Goal: Task Accomplishment & Management: Complete application form

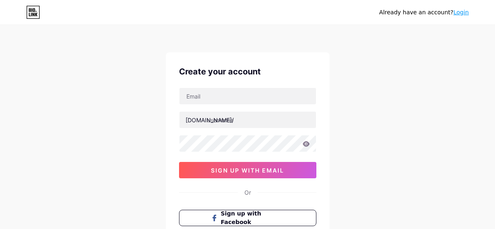
type input "[EMAIL_ADDRESS][DOMAIN_NAME]"
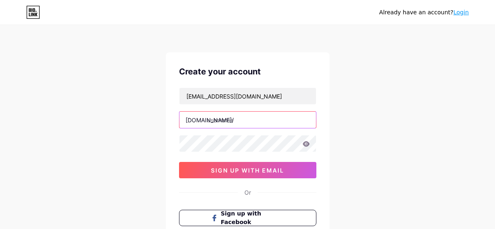
click at [233, 119] on input "text" at bounding box center [247, 120] width 136 height 16
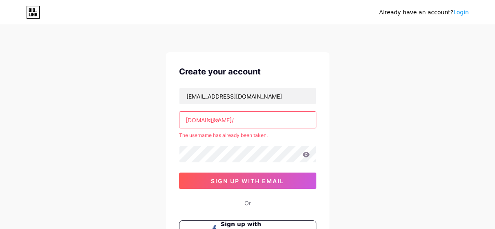
click at [297, 119] on input "ntka" at bounding box center [247, 120] width 136 height 16
type input "n"
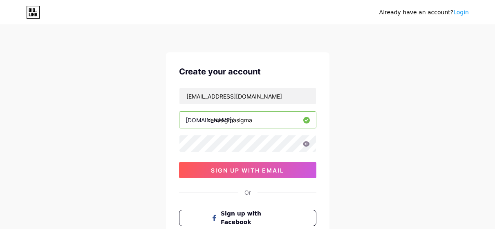
type input "zenasigmasigma"
click at [309, 145] on icon at bounding box center [305, 144] width 7 height 6
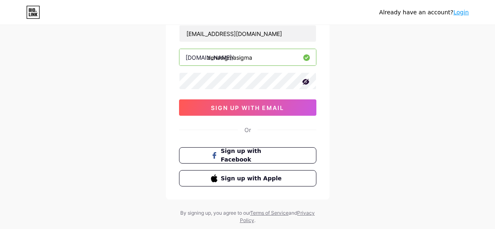
scroll to position [75, 0]
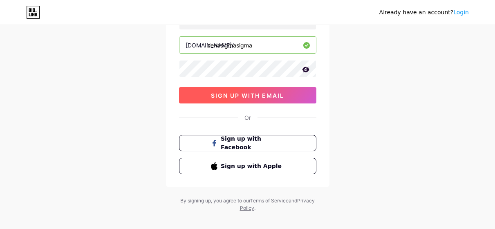
click at [287, 89] on button "sign up with email" at bounding box center [247, 95] width 137 height 16
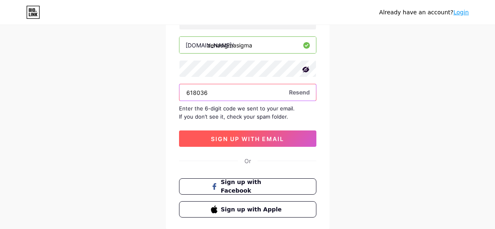
type input "618036"
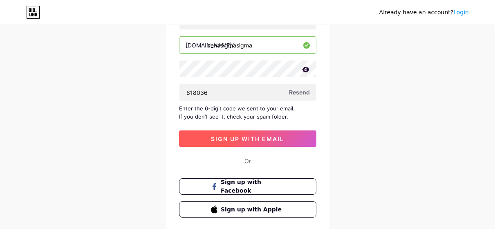
click at [279, 143] on button "sign up with email" at bounding box center [247, 138] width 137 height 16
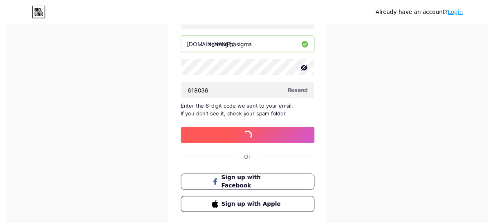
scroll to position [0, 0]
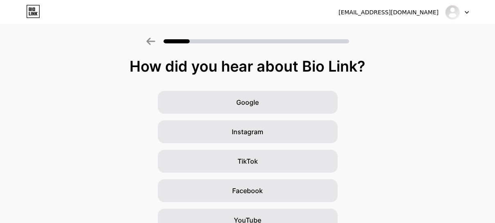
drag, startPoint x: 379, startPoint y: 74, endPoint x: 379, endPoint y: 87, distance: 13.1
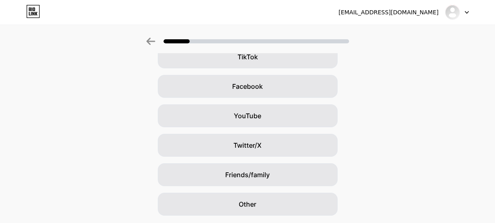
scroll to position [130, 0]
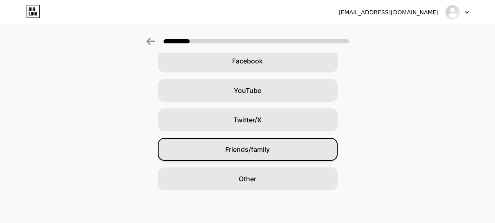
click at [282, 145] on div "Friends/family" at bounding box center [248, 149] width 180 height 23
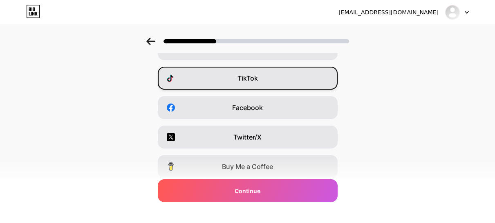
scroll to position [0, 0]
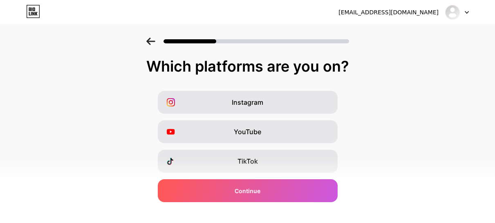
drag, startPoint x: 364, startPoint y: 79, endPoint x: 365, endPoint y: 89, distance: 10.2
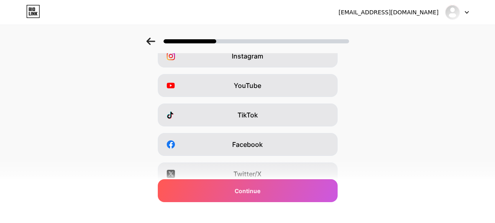
scroll to position [50, 0]
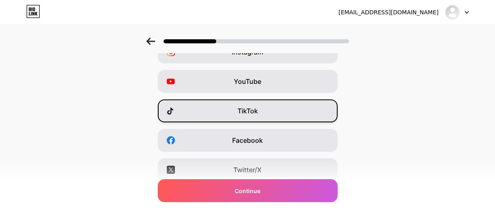
click at [324, 114] on div "TikTok" at bounding box center [248, 110] width 180 height 23
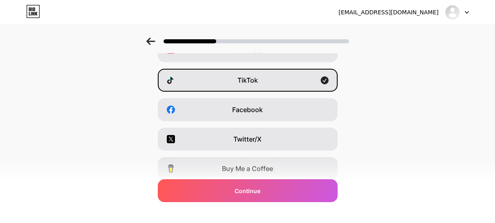
scroll to position [80, 0]
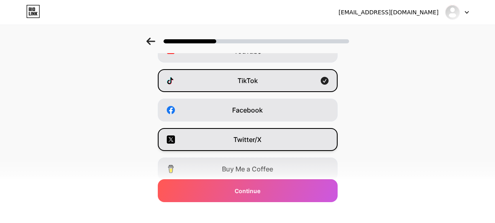
click at [307, 136] on div "Twitter/X" at bounding box center [248, 139] width 180 height 23
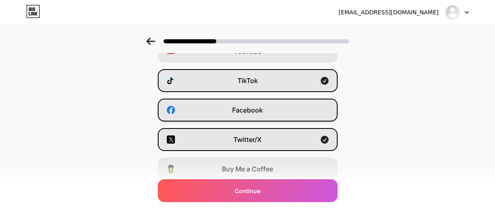
click at [291, 106] on div "Facebook" at bounding box center [248, 109] width 180 height 23
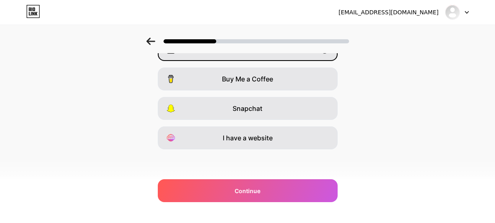
scroll to position [0, 0]
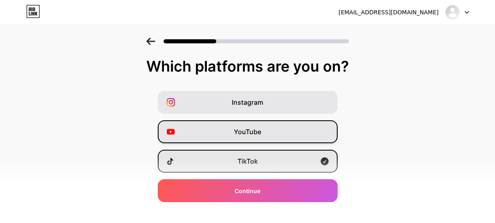
click at [295, 124] on div "YouTube" at bounding box center [248, 131] width 180 height 23
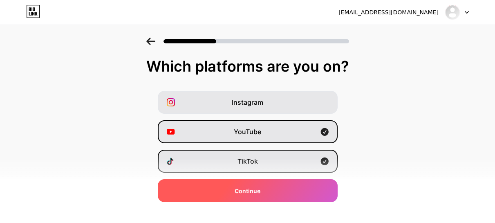
click at [292, 191] on div "Continue" at bounding box center [248, 190] width 180 height 23
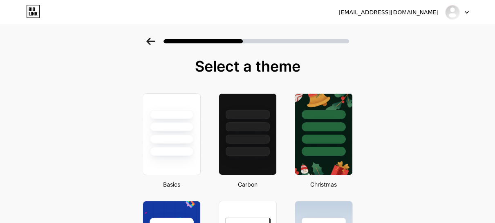
click at [152, 40] on icon at bounding box center [150, 41] width 9 height 7
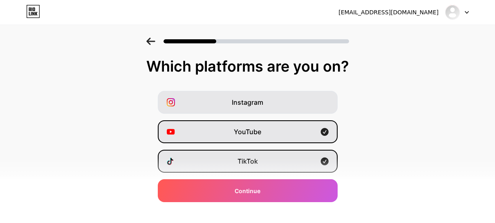
click at [203, 115] on div "Instagram YouTube TikTok Facebook Twitter/X Buy Me a Coffee Snapchat I have a w…" at bounding box center [247, 205] width 487 height 229
click at [205, 124] on div "YouTube" at bounding box center [248, 131] width 180 height 23
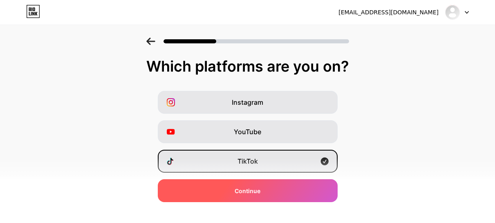
click at [216, 189] on div "Continue" at bounding box center [248, 190] width 180 height 23
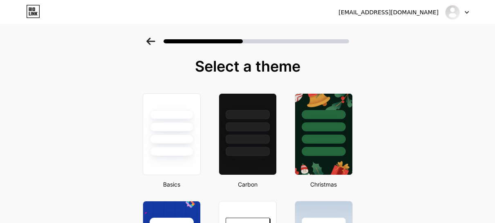
click at [175, 123] on div at bounding box center [172, 126] width 44 height 9
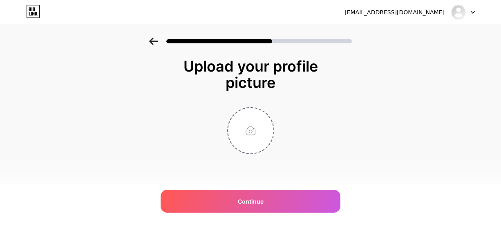
click at [158, 45] on div at bounding box center [250, 41] width 203 height 7
click at [155, 42] on icon at bounding box center [153, 41] width 9 height 7
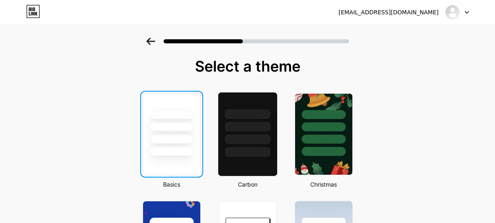
click at [255, 139] on div at bounding box center [247, 138] width 45 height 9
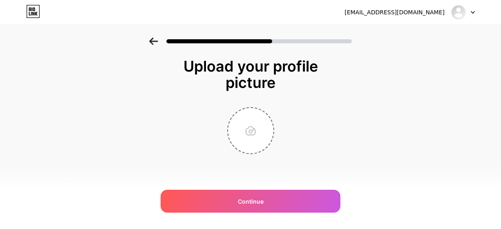
click at [150, 45] on div at bounding box center [250, 39] width 501 height 29
click at [152, 45] on icon at bounding box center [153, 41] width 9 height 7
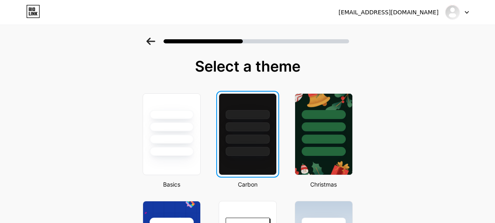
click at [274, 135] on div at bounding box center [247, 125] width 57 height 62
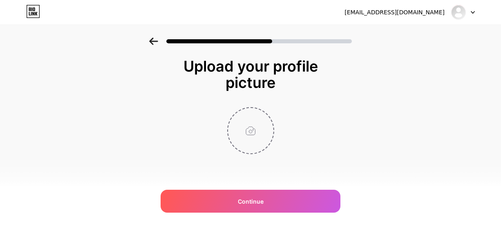
click at [259, 133] on input "file" at bounding box center [250, 130] width 45 height 45
type input "C:\fakepath\mewo.jpg"
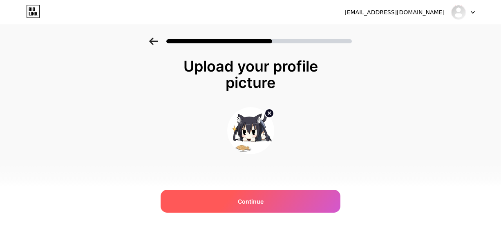
click at [229, 197] on div "Continue" at bounding box center [251, 201] width 180 height 23
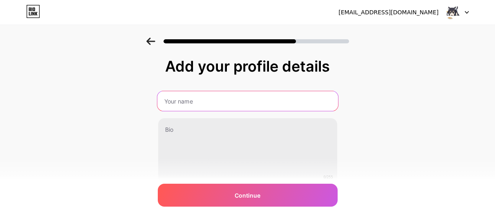
click at [189, 102] on input "text" at bounding box center [247, 101] width 181 height 20
type input "Zenaaa ><"
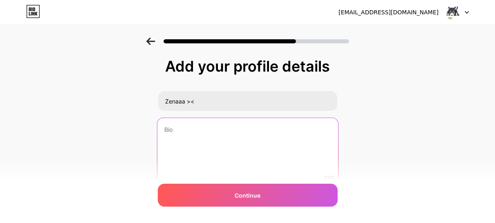
click at [205, 129] on textarea at bounding box center [247, 151] width 181 height 67
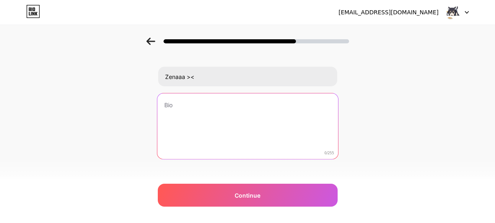
scroll to position [34, 0]
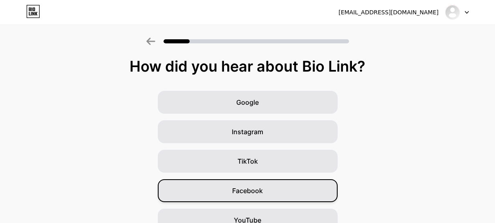
scroll to position [130, 0]
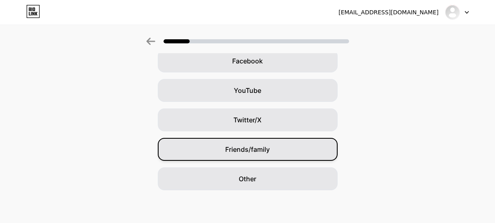
click at [241, 143] on div "Friends/family" at bounding box center [248, 149] width 180 height 23
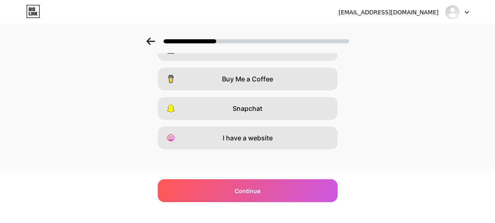
scroll to position [0, 0]
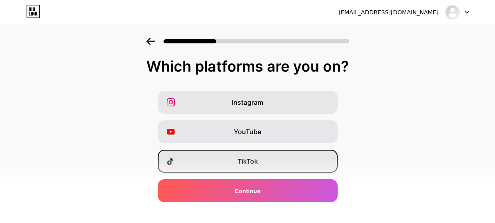
click at [253, 156] on span "TikTok" at bounding box center [247, 161] width 20 height 10
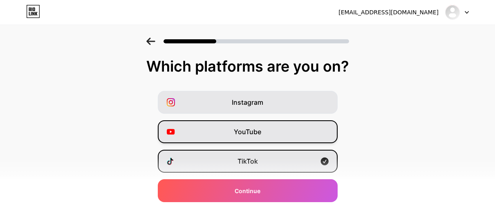
scroll to position [170, 0]
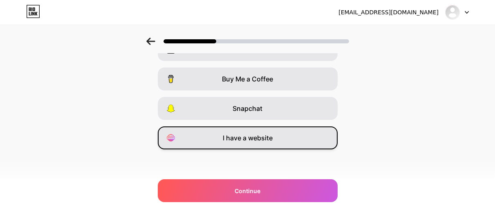
drag, startPoint x: 190, startPoint y: 155, endPoint x: 190, endPoint y: 148, distance: 7.4
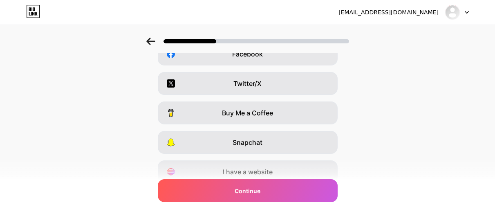
scroll to position [109, 0]
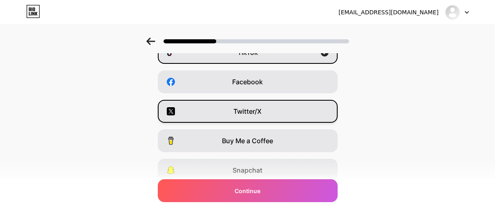
click at [181, 118] on div "Twitter/X" at bounding box center [248, 111] width 180 height 23
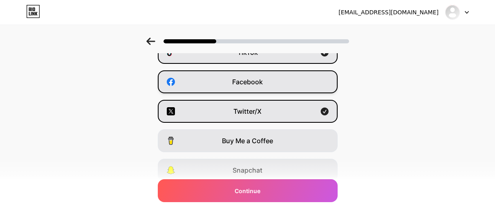
click at [190, 82] on div "Facebook" at bounding box center [248, 81] width 180 height 23
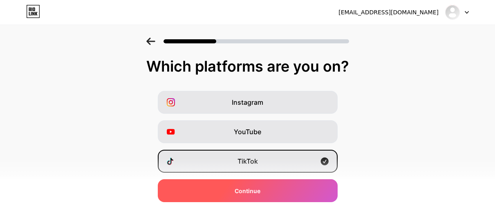
click at [204, 193] on div "Continue" at bounding box center [248, 190] width 180 height 23
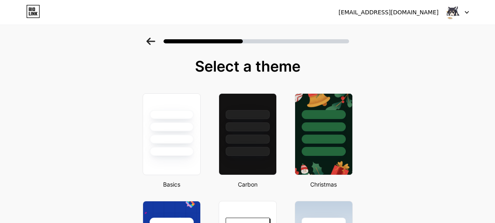
click at [239, 127] on div at bounding box center [248, 126] width 44 height 9
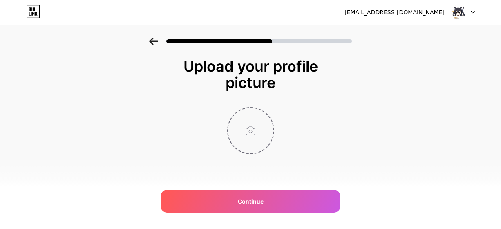
click at [245, 121] on input "file" at bounding box center [250, 130] width 45 height 45
type input "C:\fakepath\angelkat.jpg"
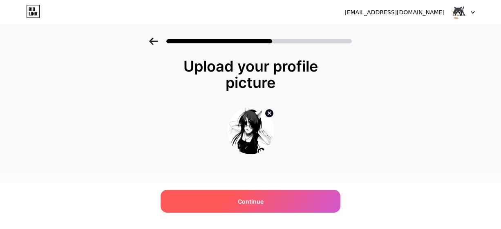
click at [212, 203] on div "Continue" at bounding box center [251, 201] width 180 height 23
